Goal: Task Accomplishment & Management: Use online tool/utility

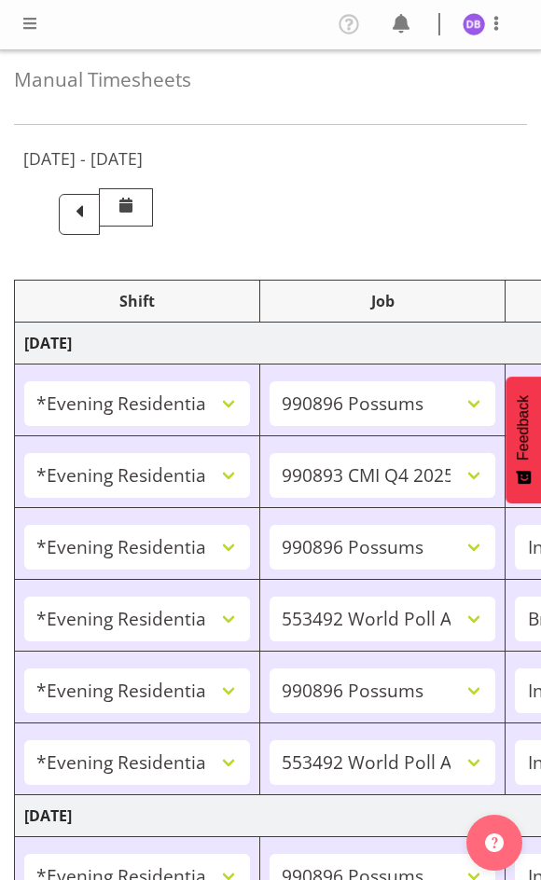
select select "48116"
select select "10633"
select select "47"
select select "48116"
select select "10575"
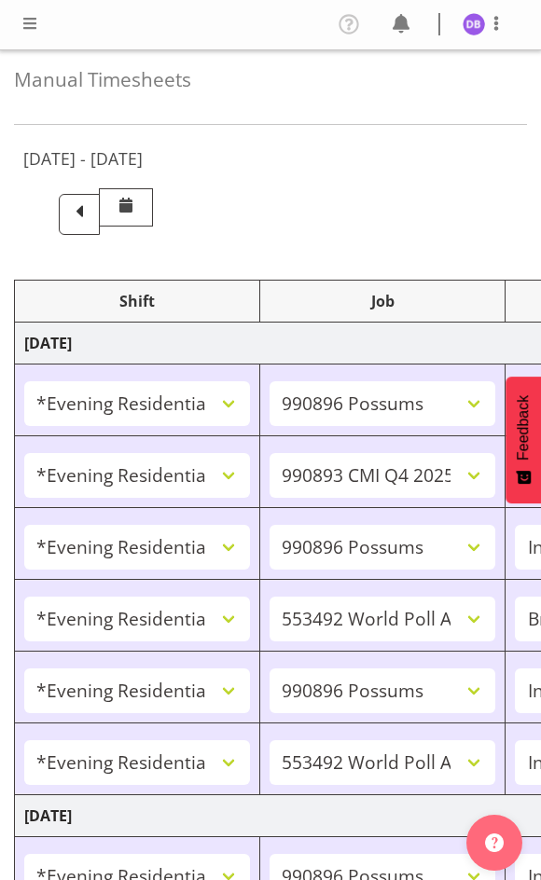
select select "47"
select select "48116"
select select "10633"
select select "47"
select select "48116"
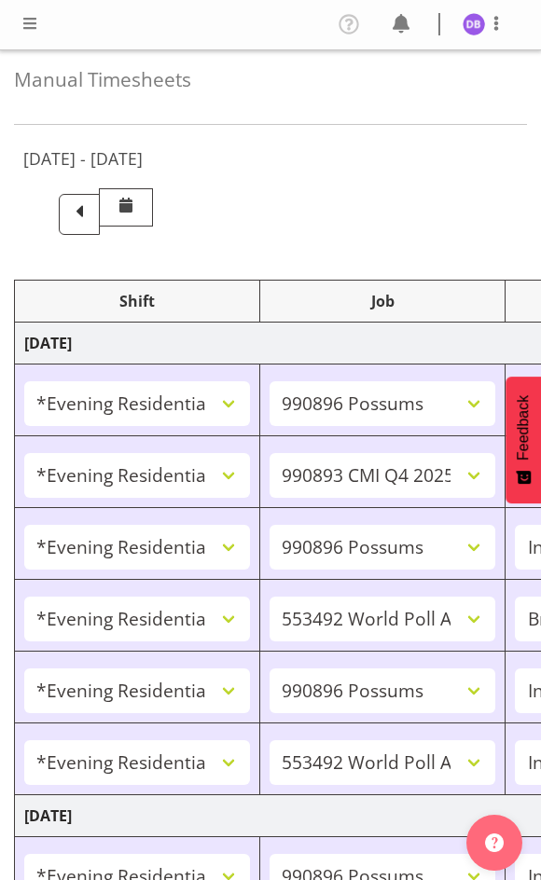
select select "10499"
select select "48116"
select select "10633"
select select "47"
select select "48116"
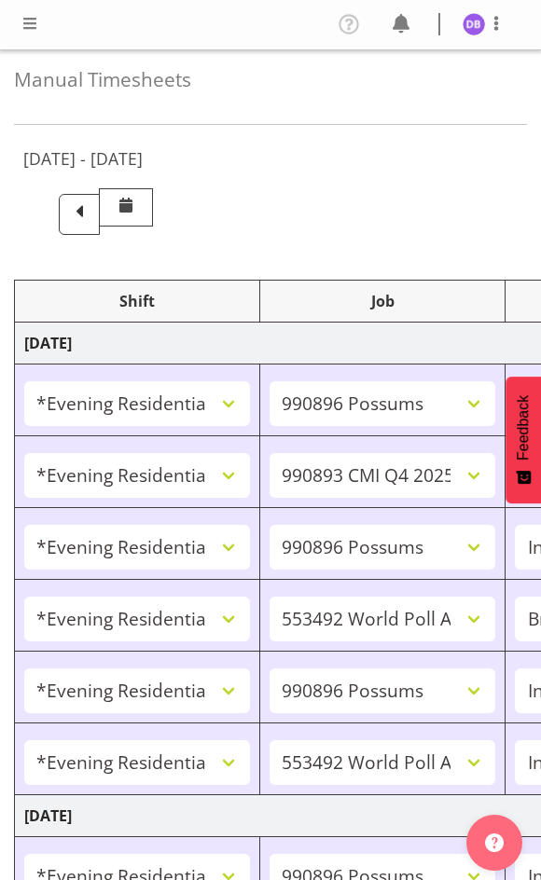
select select "10499"
select select "47"
select select "48116"
select select "10633"
select select "47"
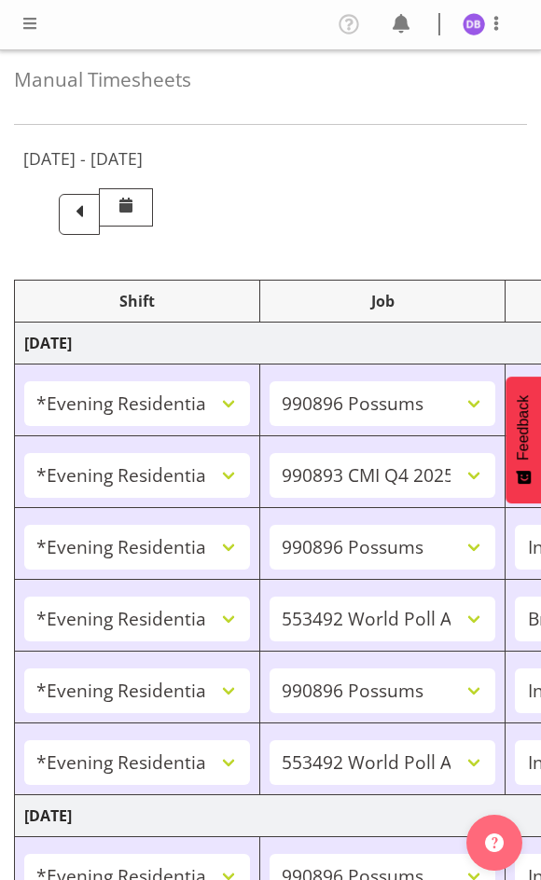
select select "48116"
select select "10499"
select select "47"
select select "48116"
select select "10730"
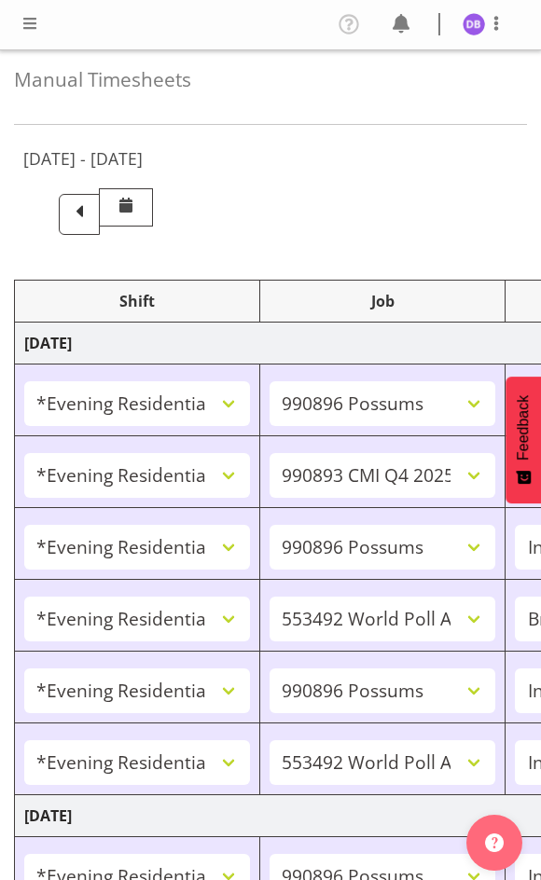
select select "47"
select select "48116"
select select "10499"
select select "47"
select select "48116"
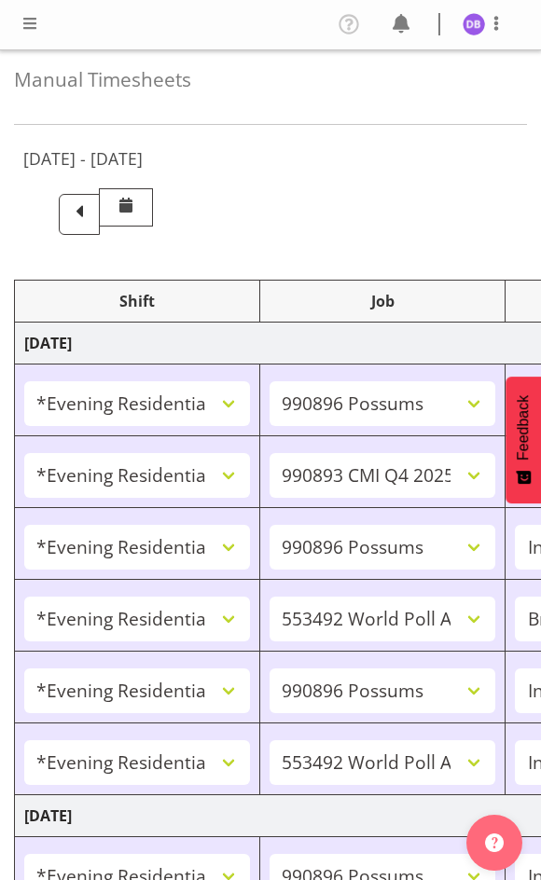
select select "10730"
select select "47"
select select "48116"
select select "10499"
select select "47"
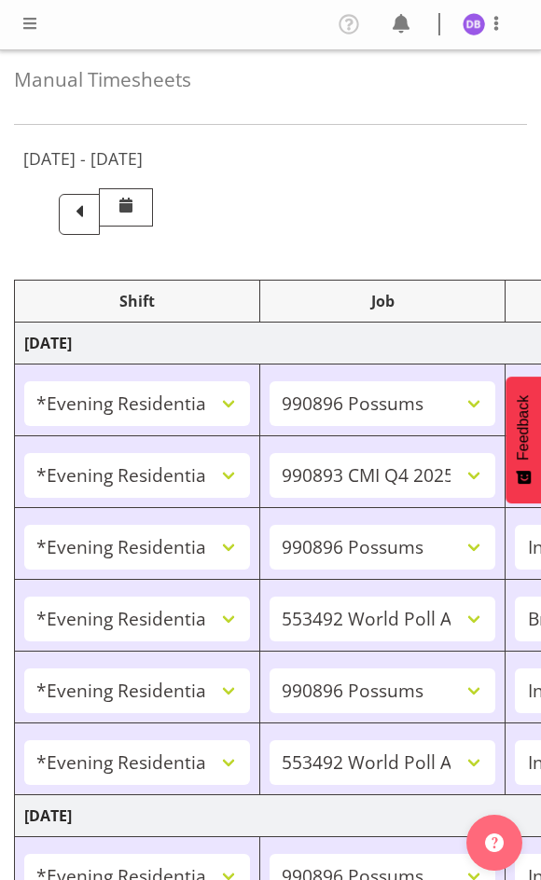
select select "43777"
select select "10732"
select select "43777"
select select "10732"
select select "47"
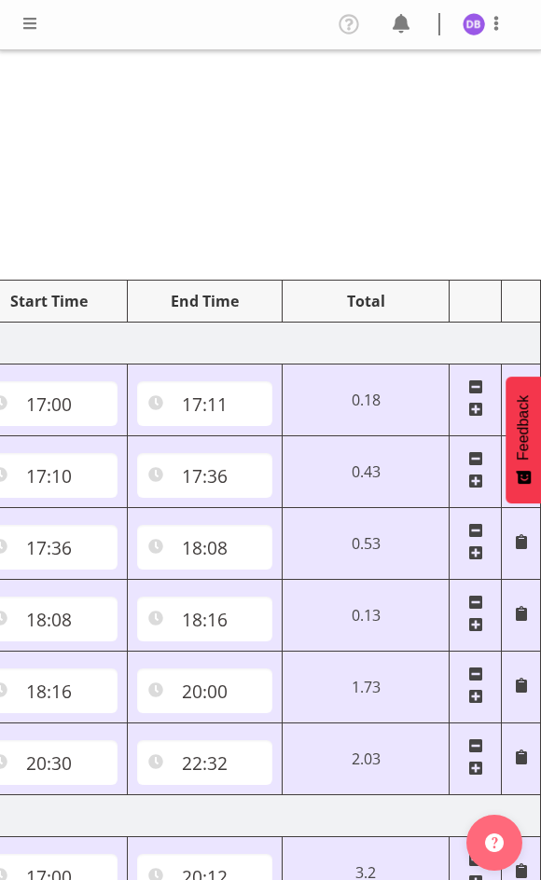
click at [29, 23] on span at bounding box center [30, 23] width 22 height 22
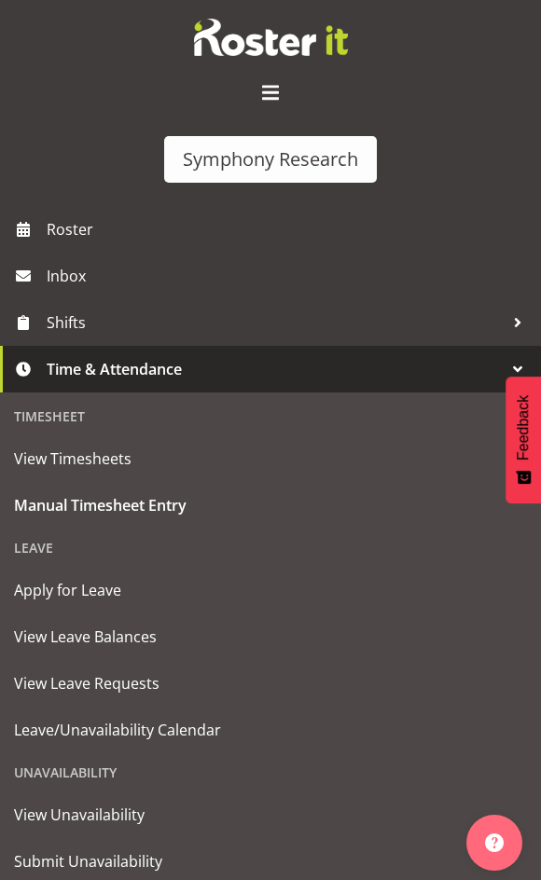
click at [265, 88] on span at bounding box center [270, 93] width 30 height 30
